Goal: Task Accomplishment & Management: Manage account settings

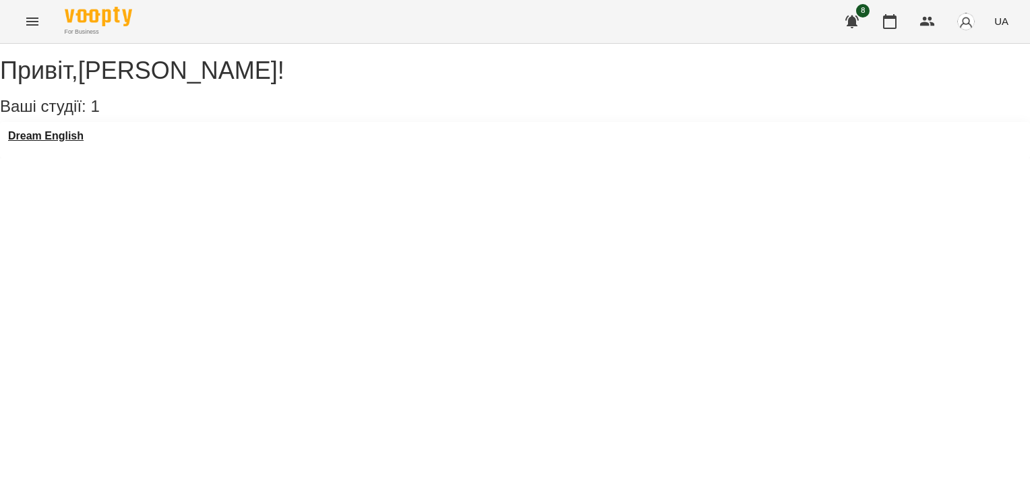
click at [43, 150] on div "Dream English" at bounding box center [46, 140] width 76 height 20
click at [67, 142] on h3 "Dream English" at bounding box center [46, 136] width 76 height 12
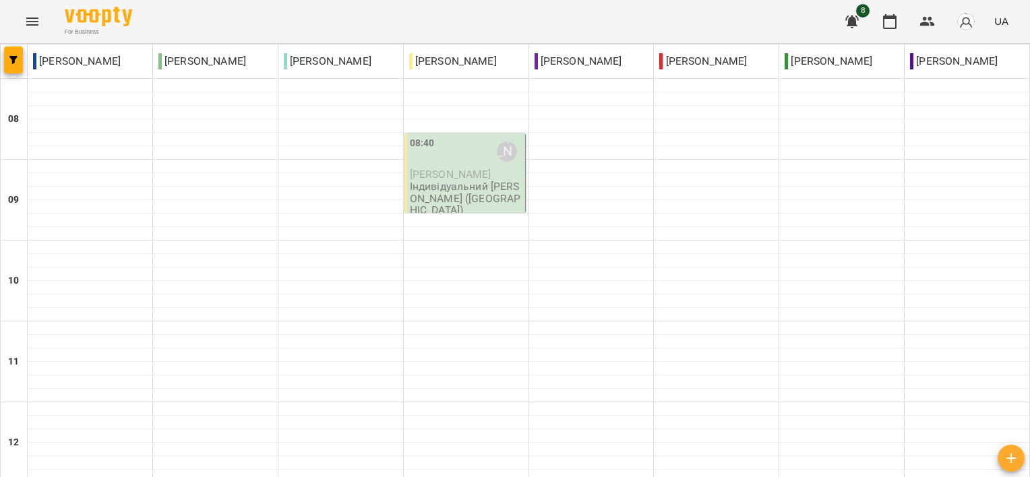
click at [479, 137] on div "08:40 [PERSON_NAME]" at bounding box center [466, 151] width 113 height 31
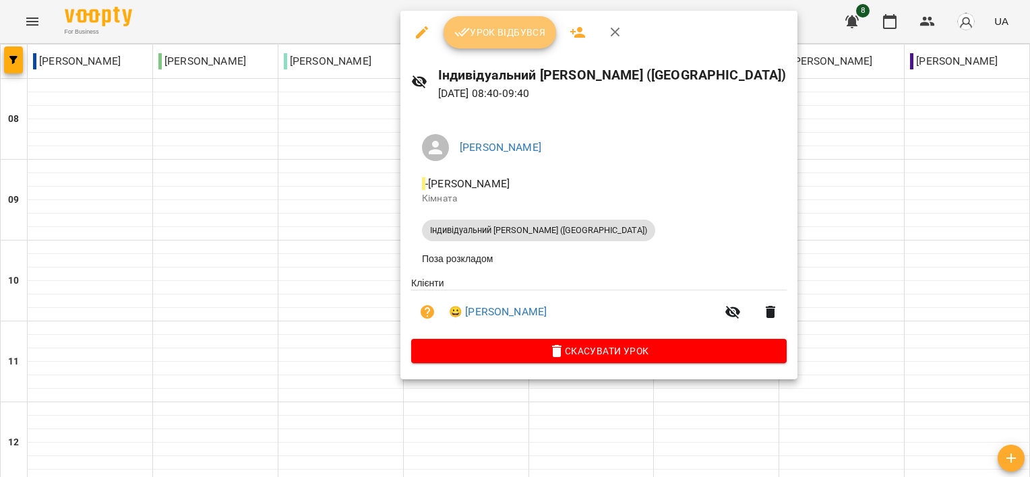
click at [484, 35] on span "Урок відбувся" at bounding box center [500, 32] width 92 height 16
